Goal: Navigation & Orientation: Find specific page/section

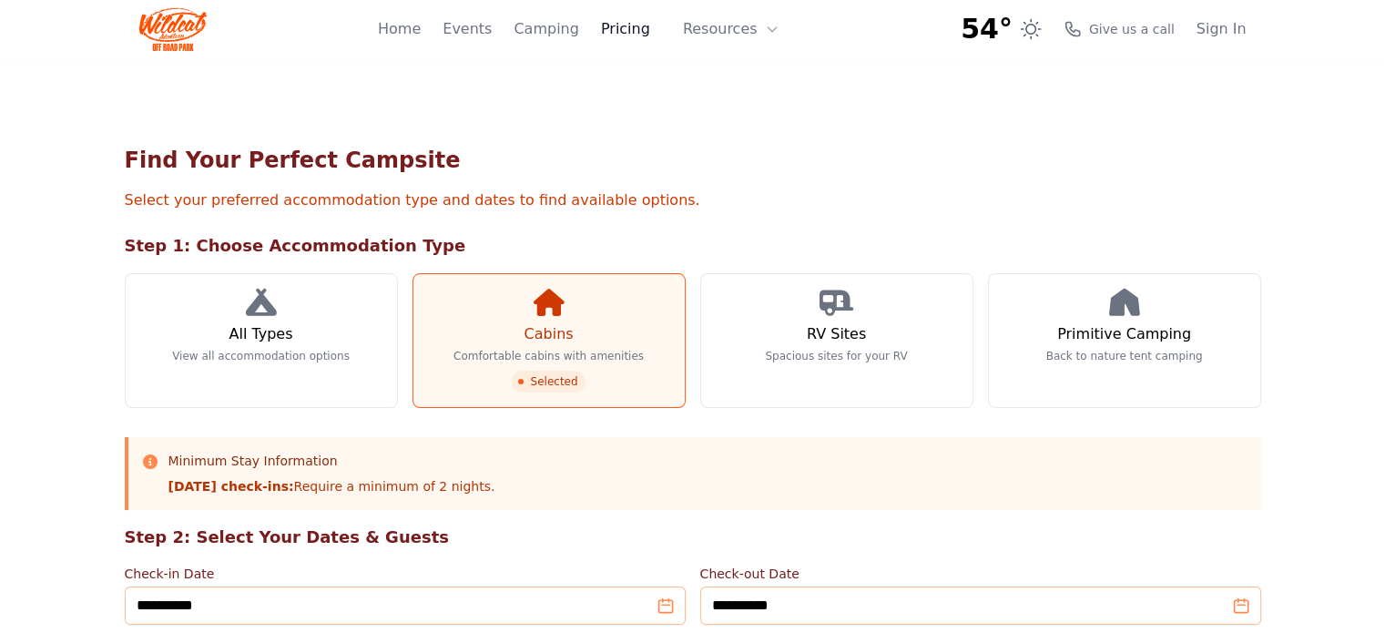
click at [633, 28] on link "Pricing" at bounding box center [625, 29] width 49 height 22
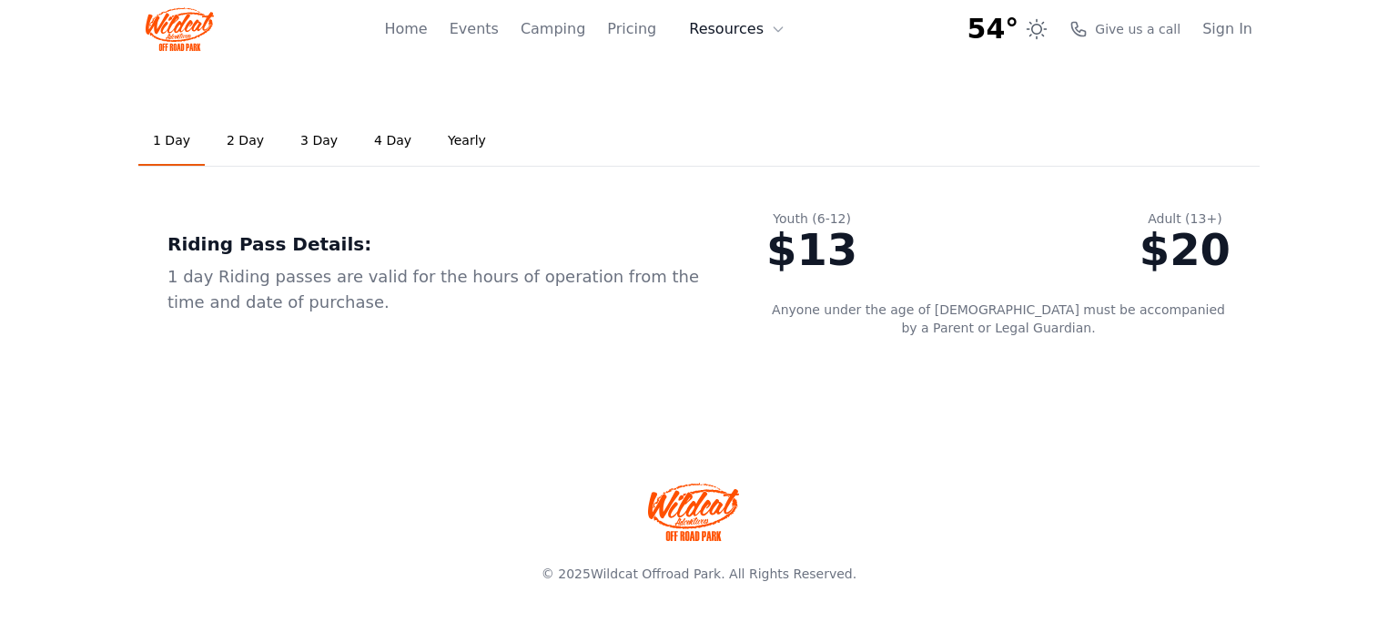
click at [738, 25] on button "Resources" at bounding box center [737, 29] width 118 height 36
click at [752, 76] on link "About" at bounding box center [765, 74] width 175 height 33
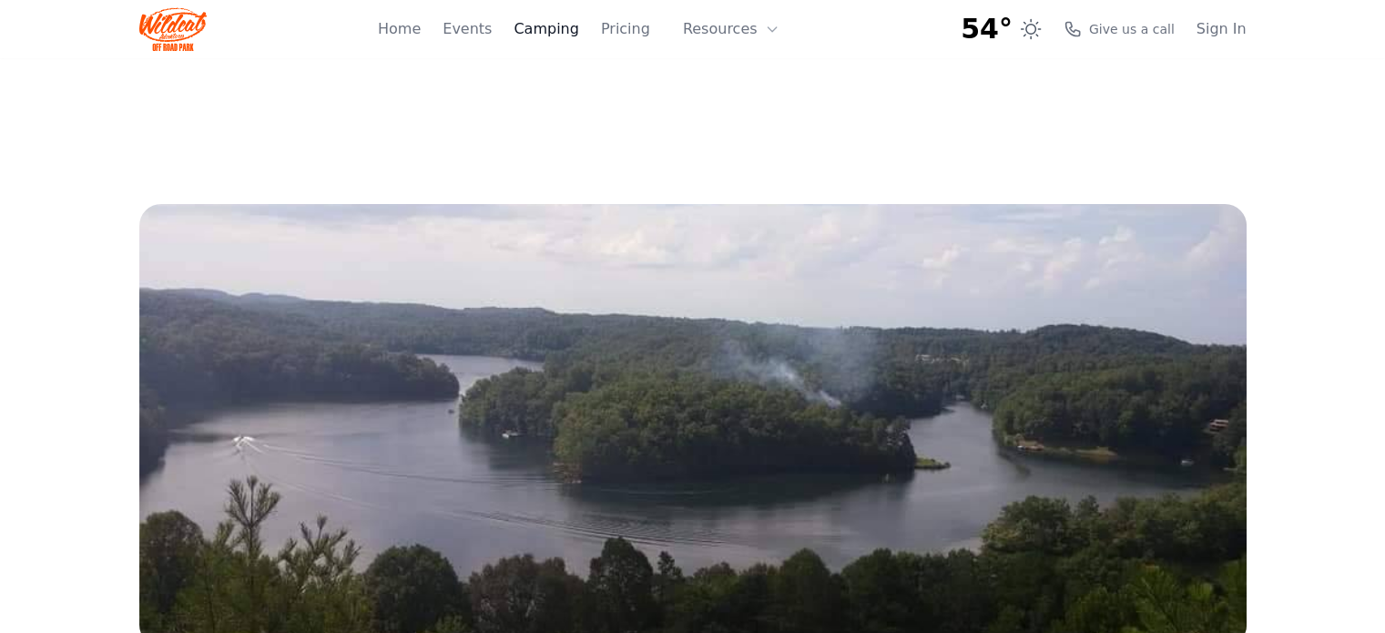
click at [554, 32] on link "Camping" at bounding box center [545, 29] width 65 height 22
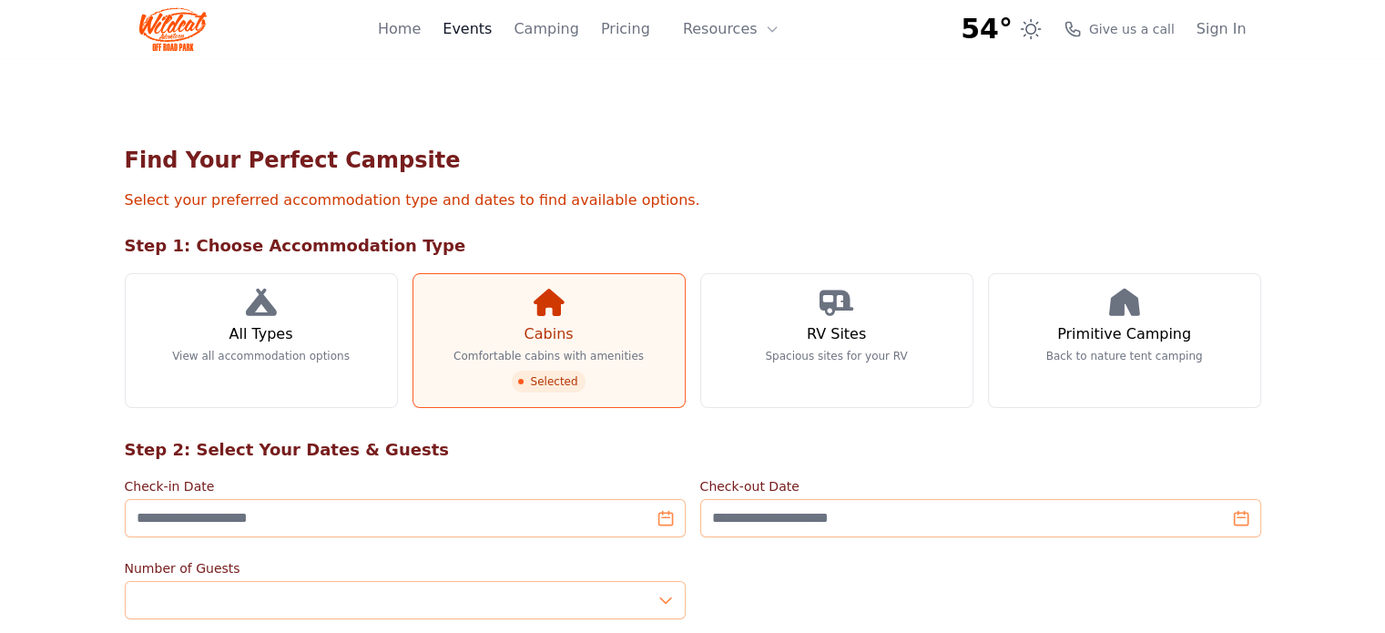
click at [484, 35] on link "Events" at bounding box center [466, 29] width 49 height 22
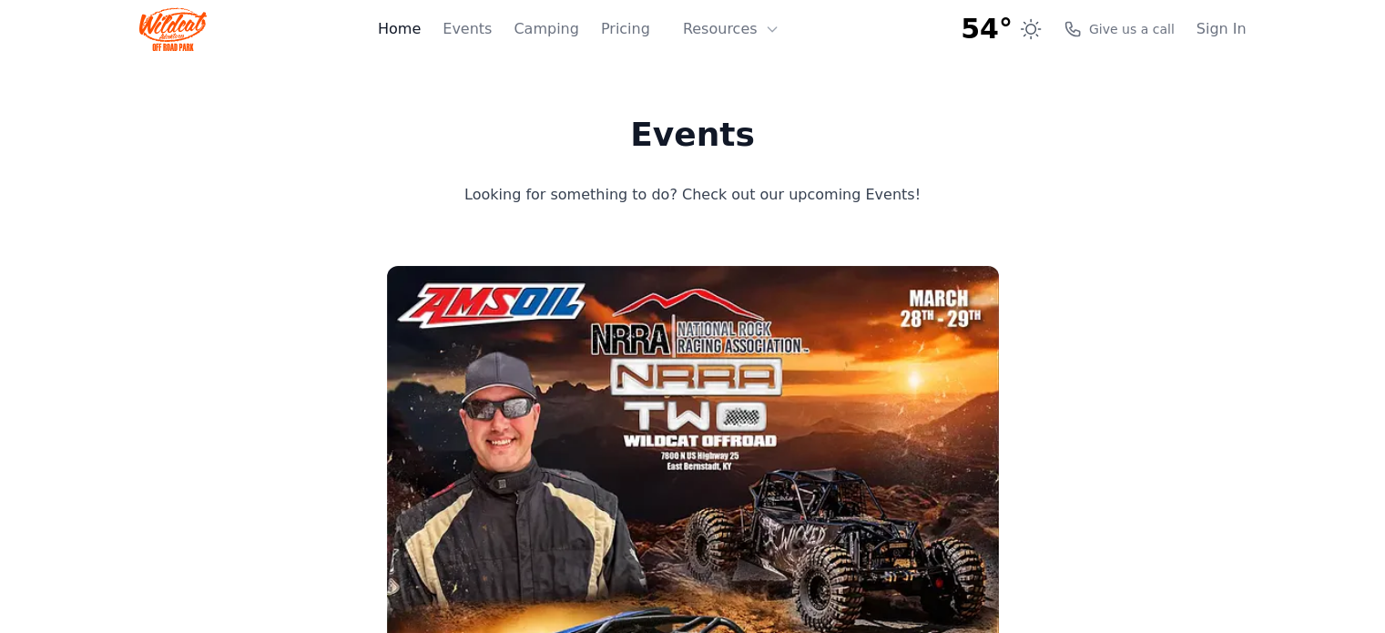
click at [421, 27] on link "Home" at bounding box center [399, 29] width 43 height 22
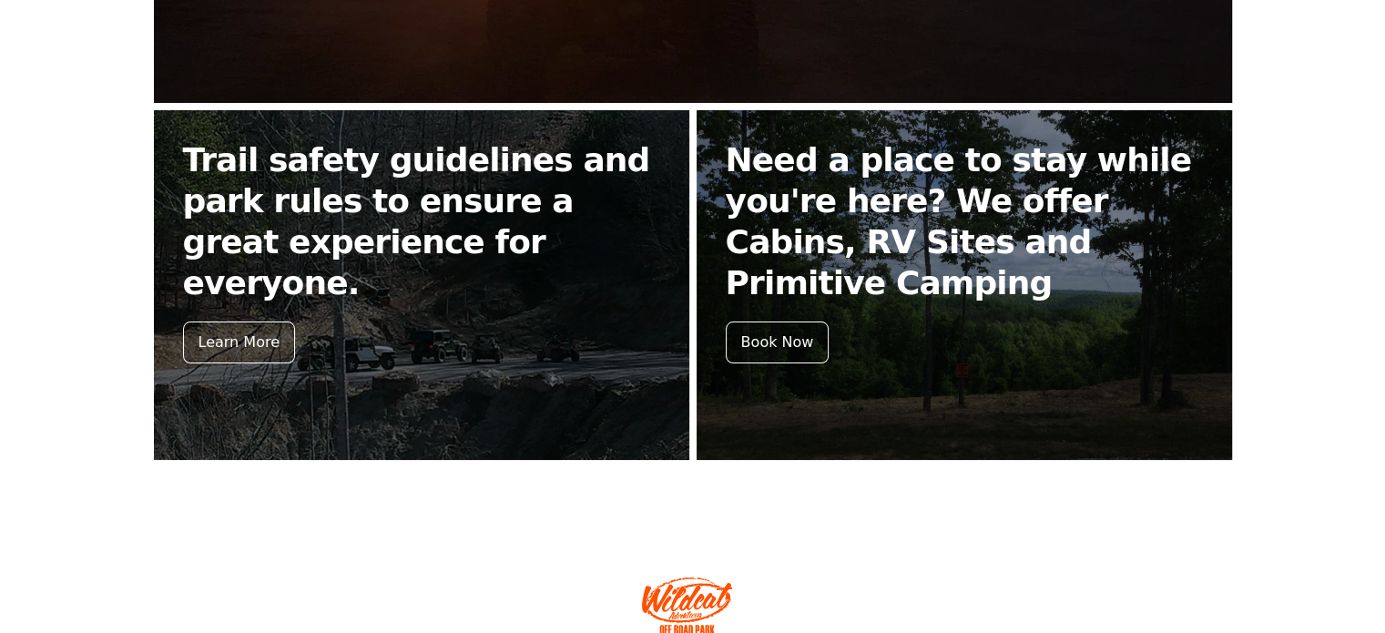
scroll to position [763, 0]
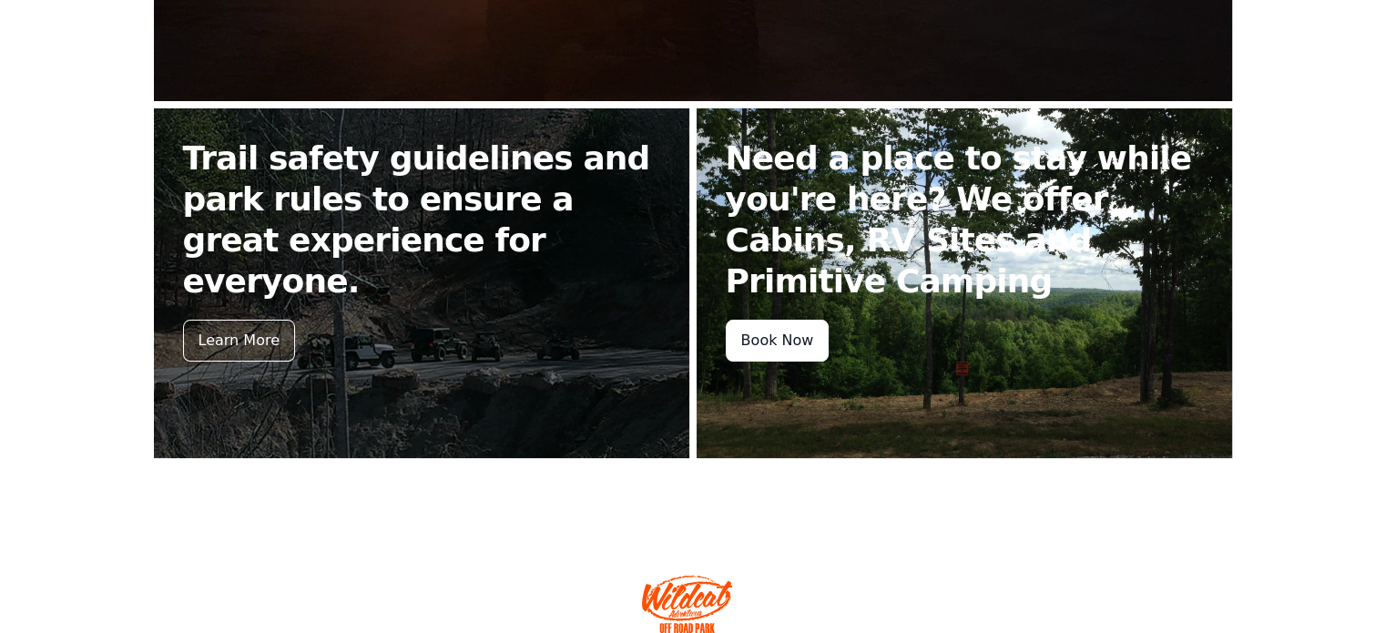
click at [757, 324] on div "Book Now" at bounding box center [778, 341] width 104 height 42
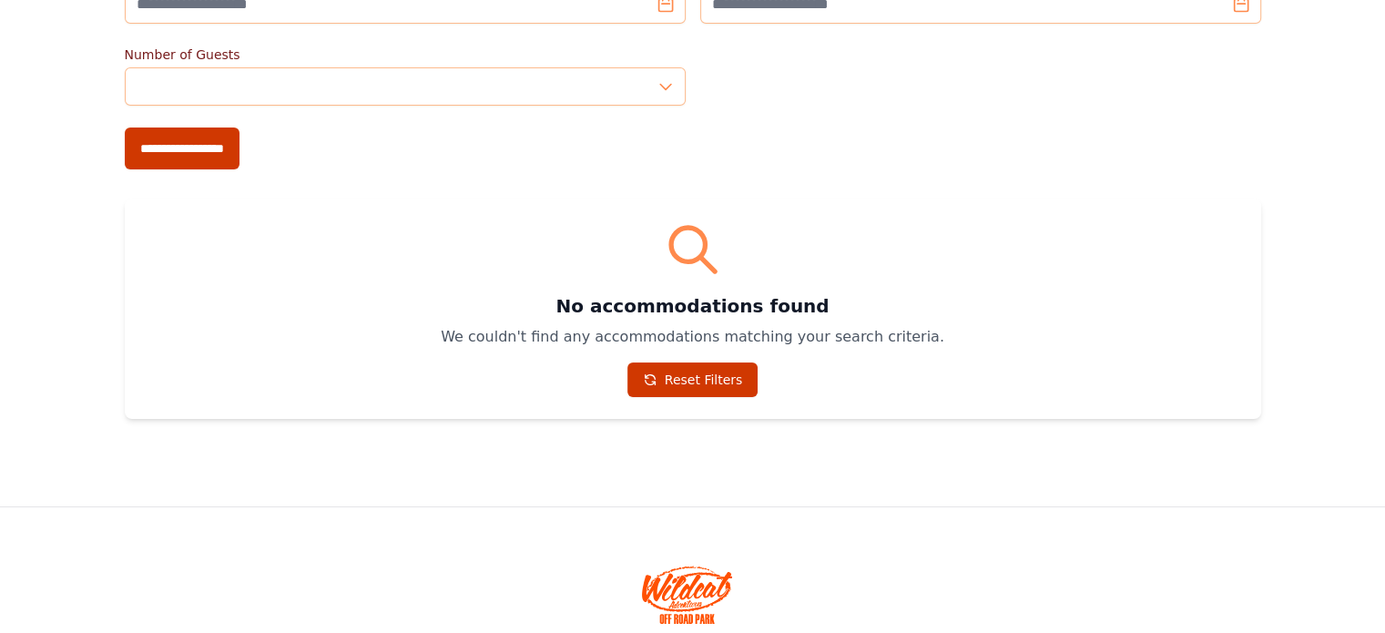
scroll to position [583, 0]
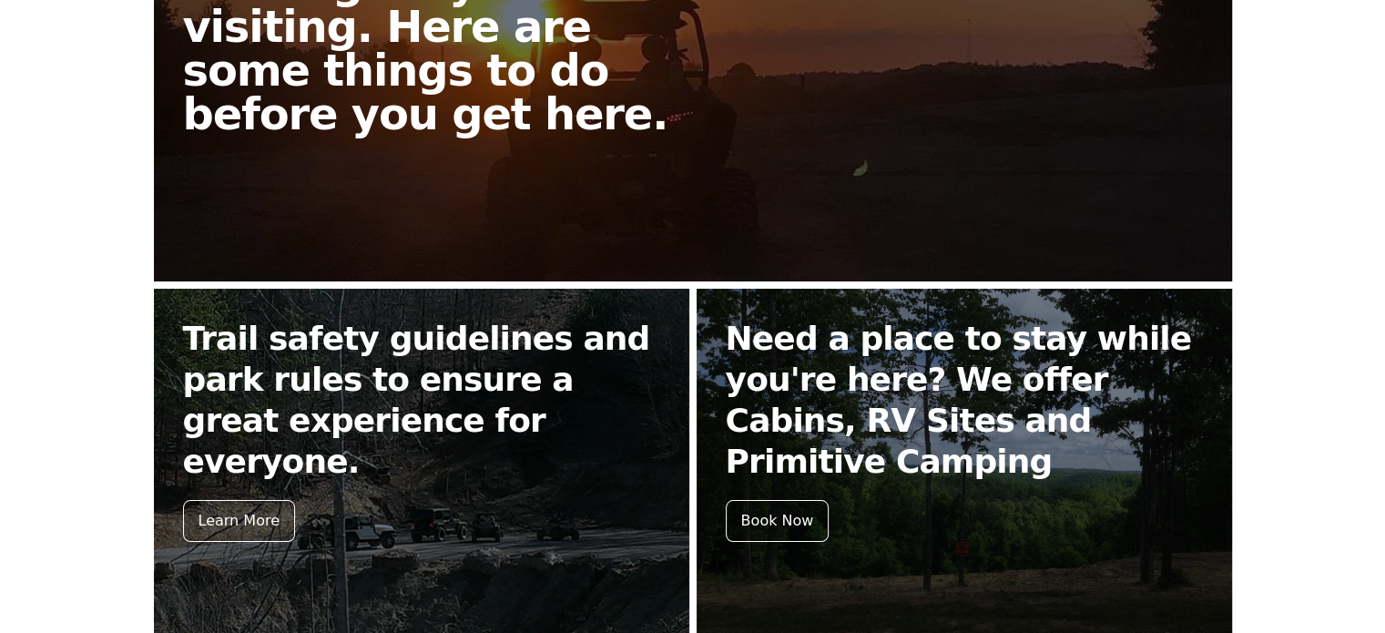
scroll to position [763, 0]
